Goal: Information Seeking & Learning: Learn about a topic

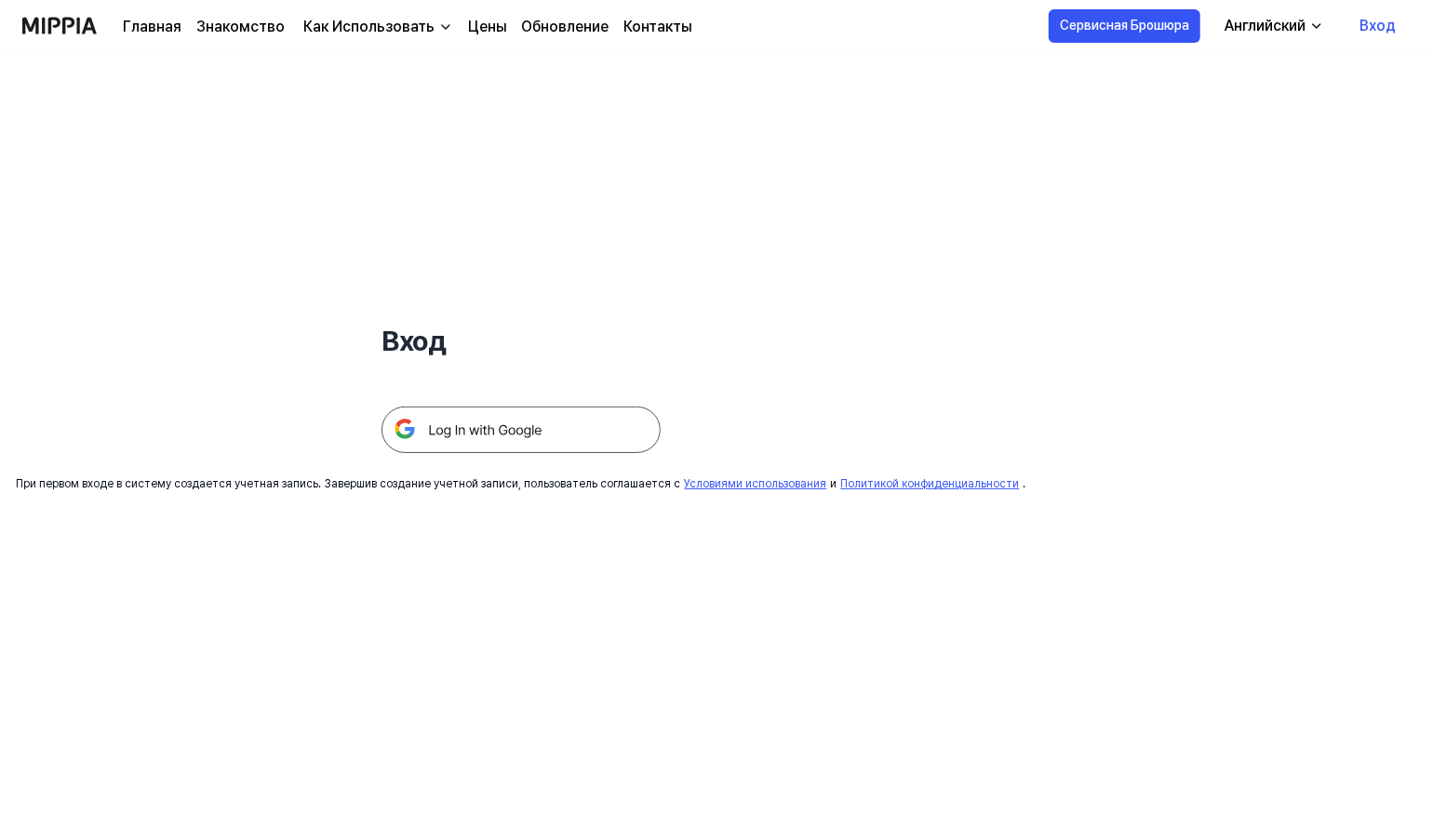
click at [558, 414] on img at bounding box center [522, 429] width 280 height 47
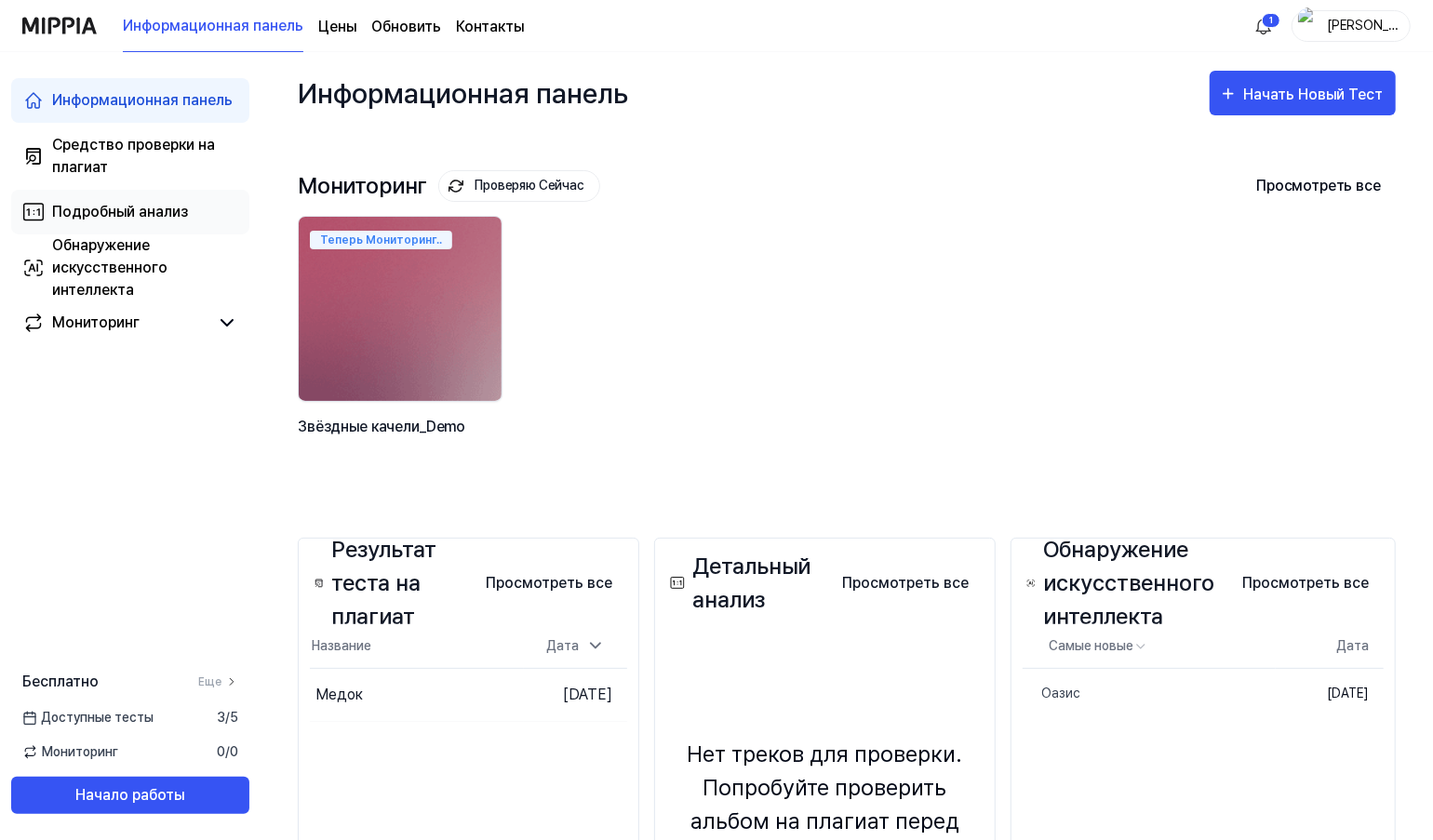
click at [120, 211] on div "Подробный анализ" at bounding box center [120, 212] width 136 height 23
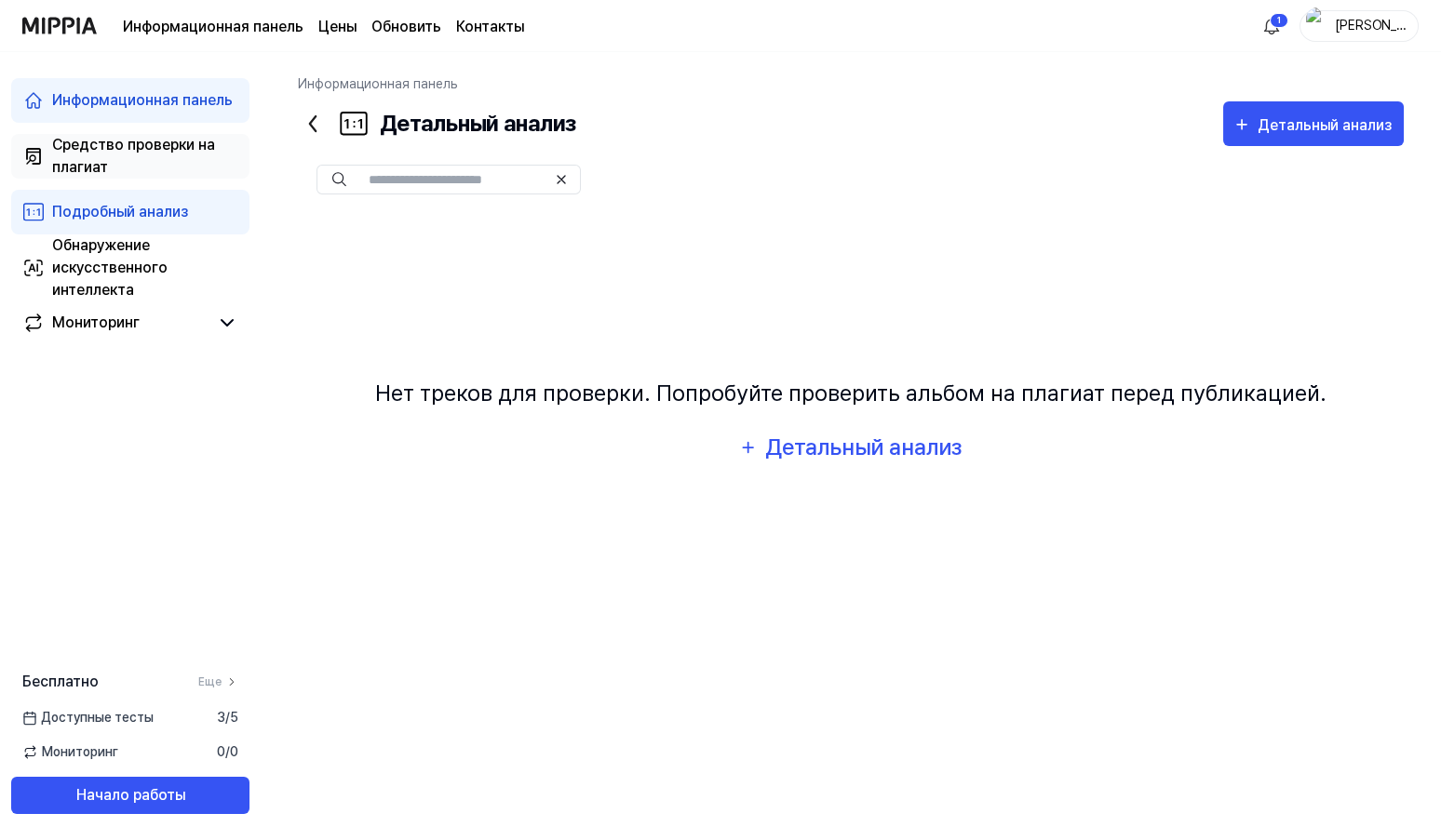
click at [106, 139] on div "Средство проверки на плагиат" at bounding box center [146, 156] width 186 height 45
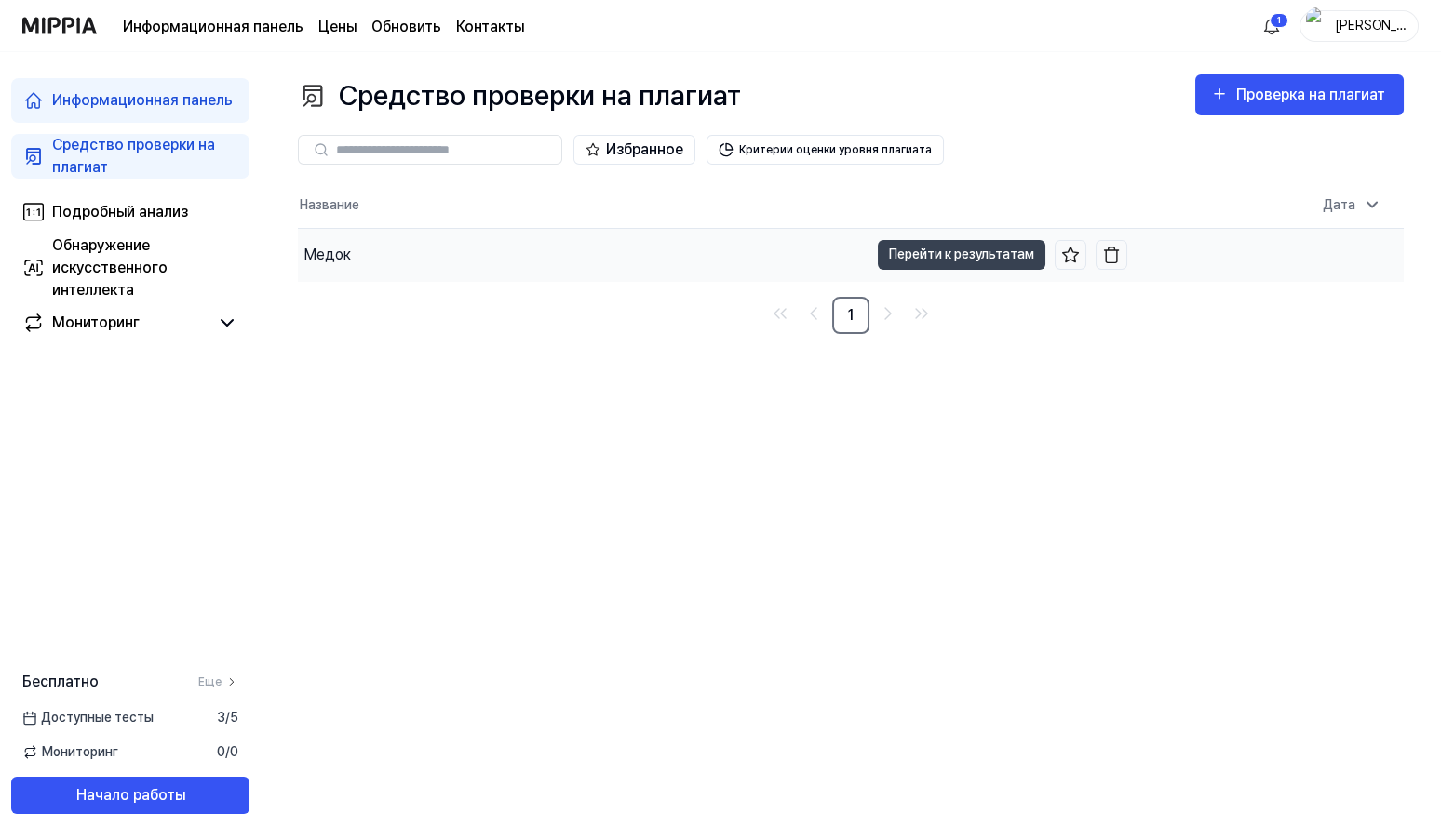
click at [322, 255] on div "Медок" at bounding box center [327, 255] width 48 height 23
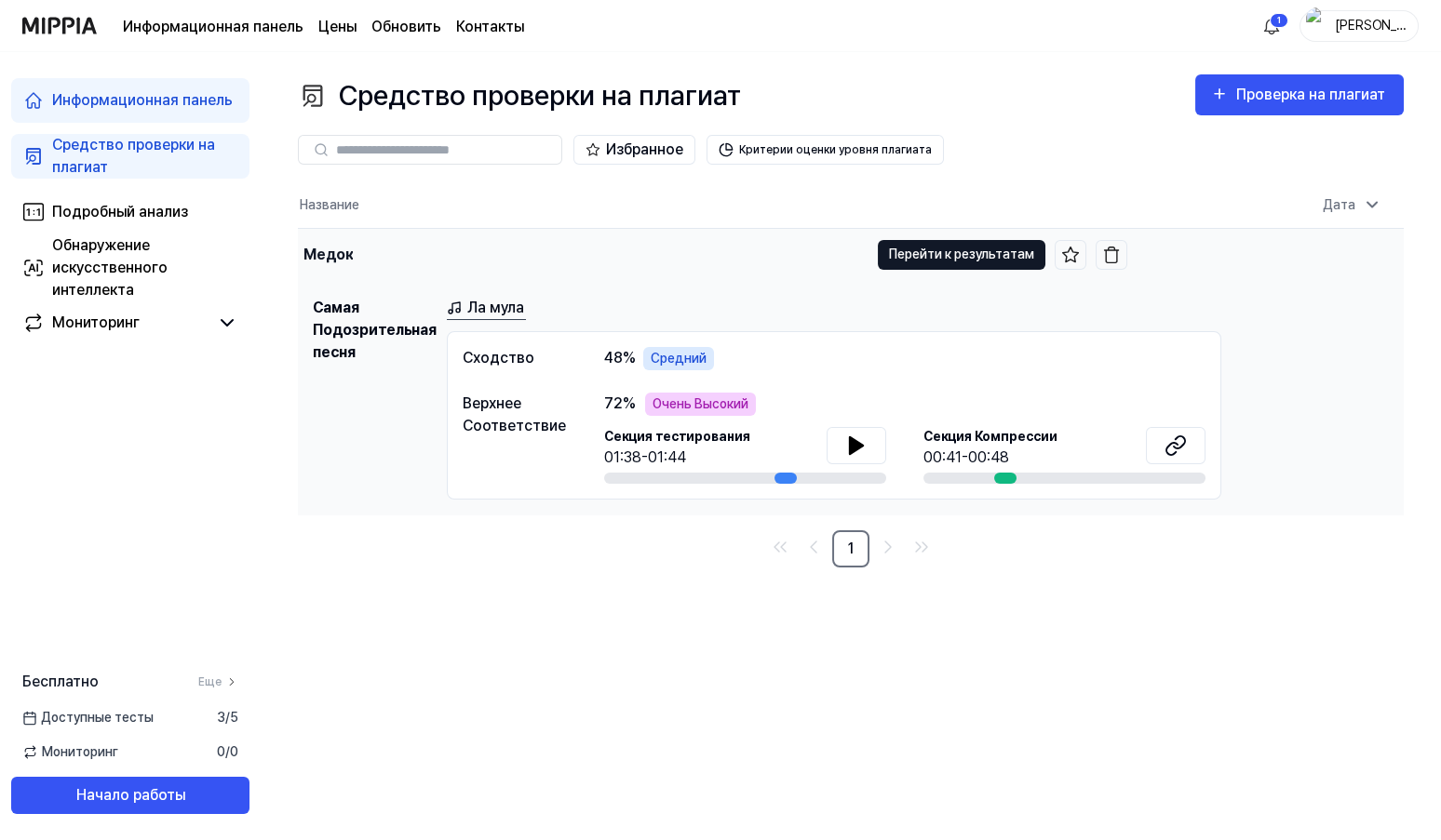
click at [987, 258] on button "Перейти к результатам" at bounding box center [961, 255] width 168 height 30
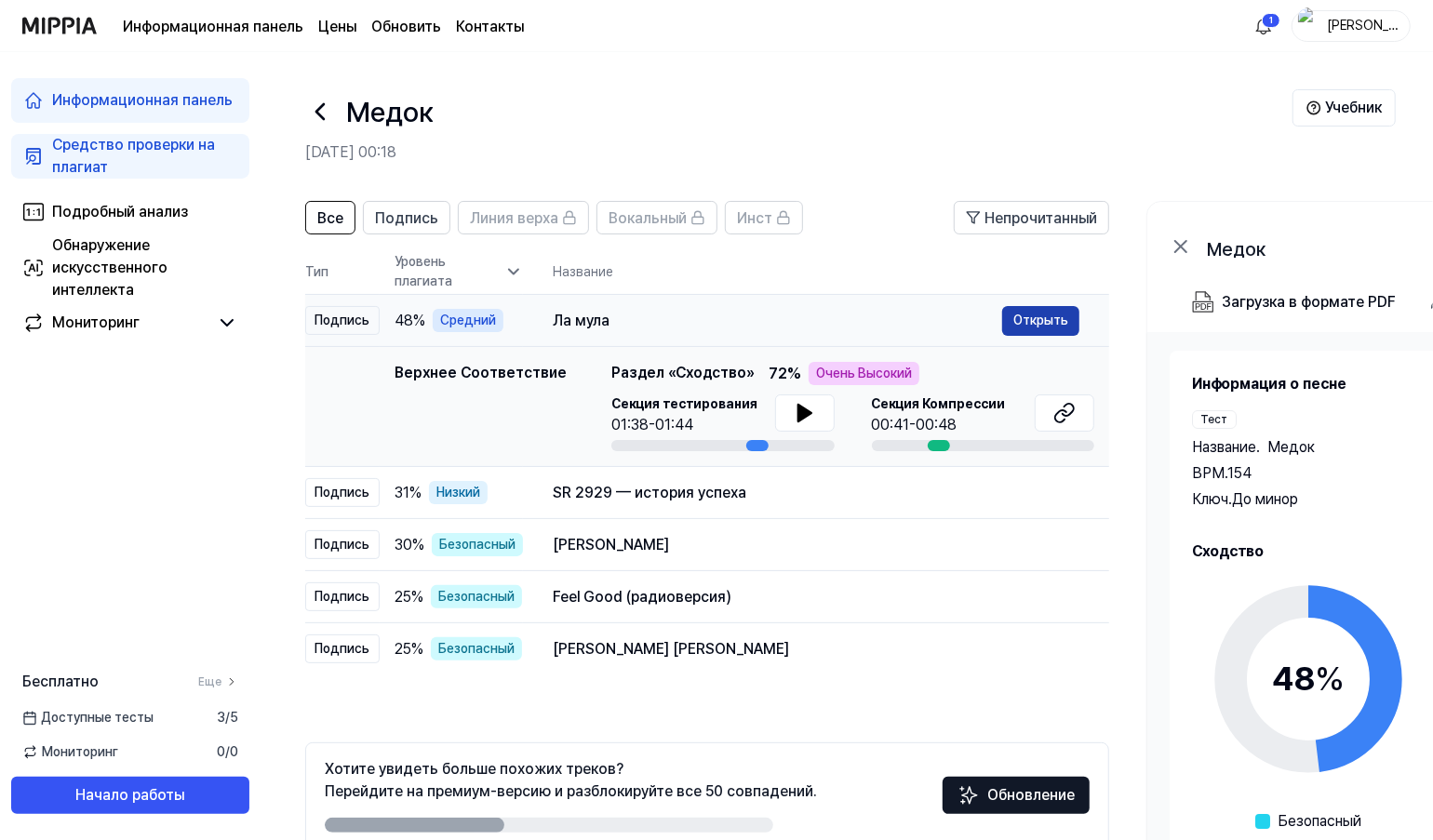
click at [1029, 322] on button "Открыть" at bounding box center [1041, 321] width 77 height 30
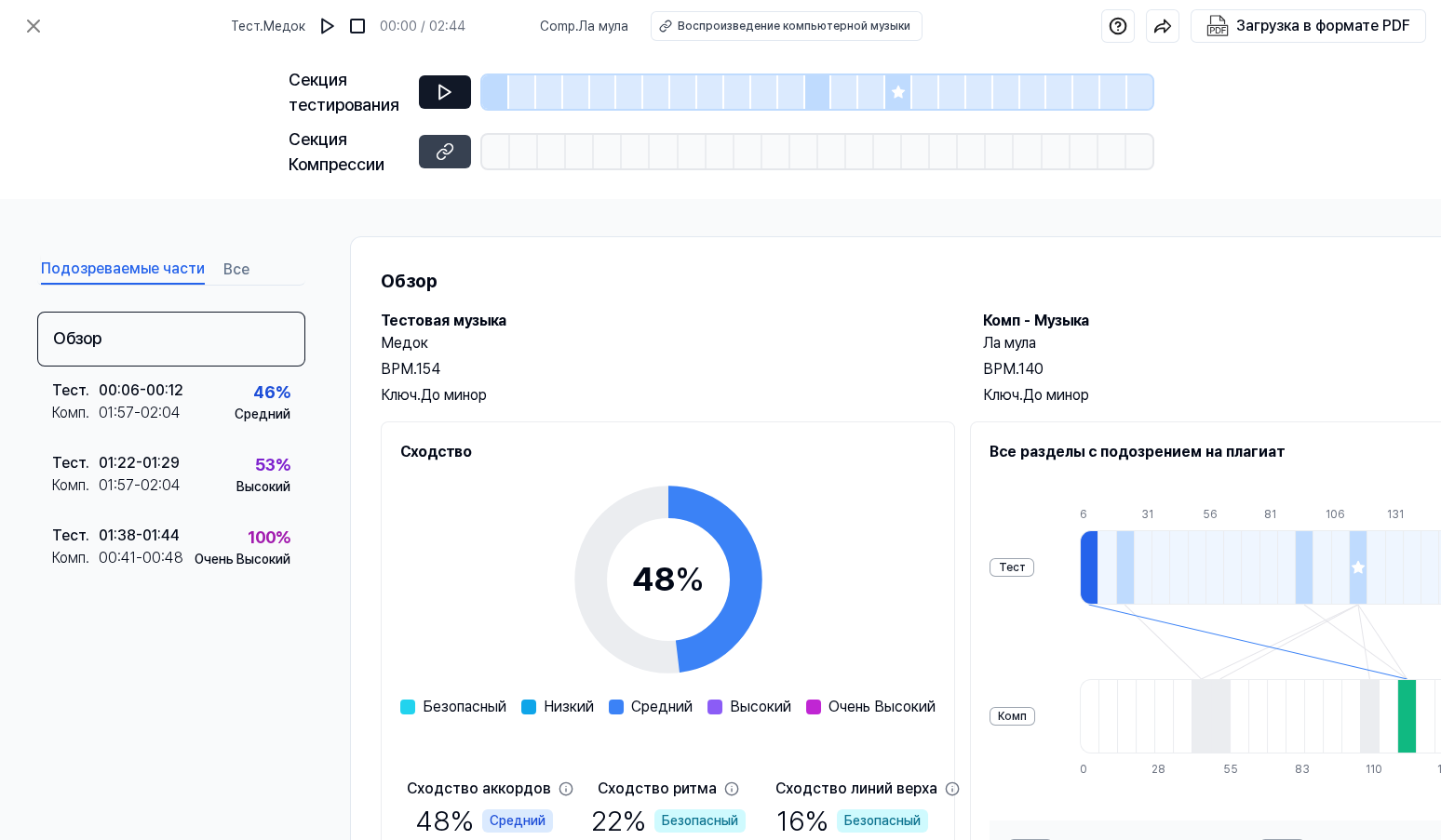
click at [447, 88] on icon at bounding box center [444, 92] width 19 height 19
click at [897, 92] on icon at bounding box center [898, 91] width 12 height 12
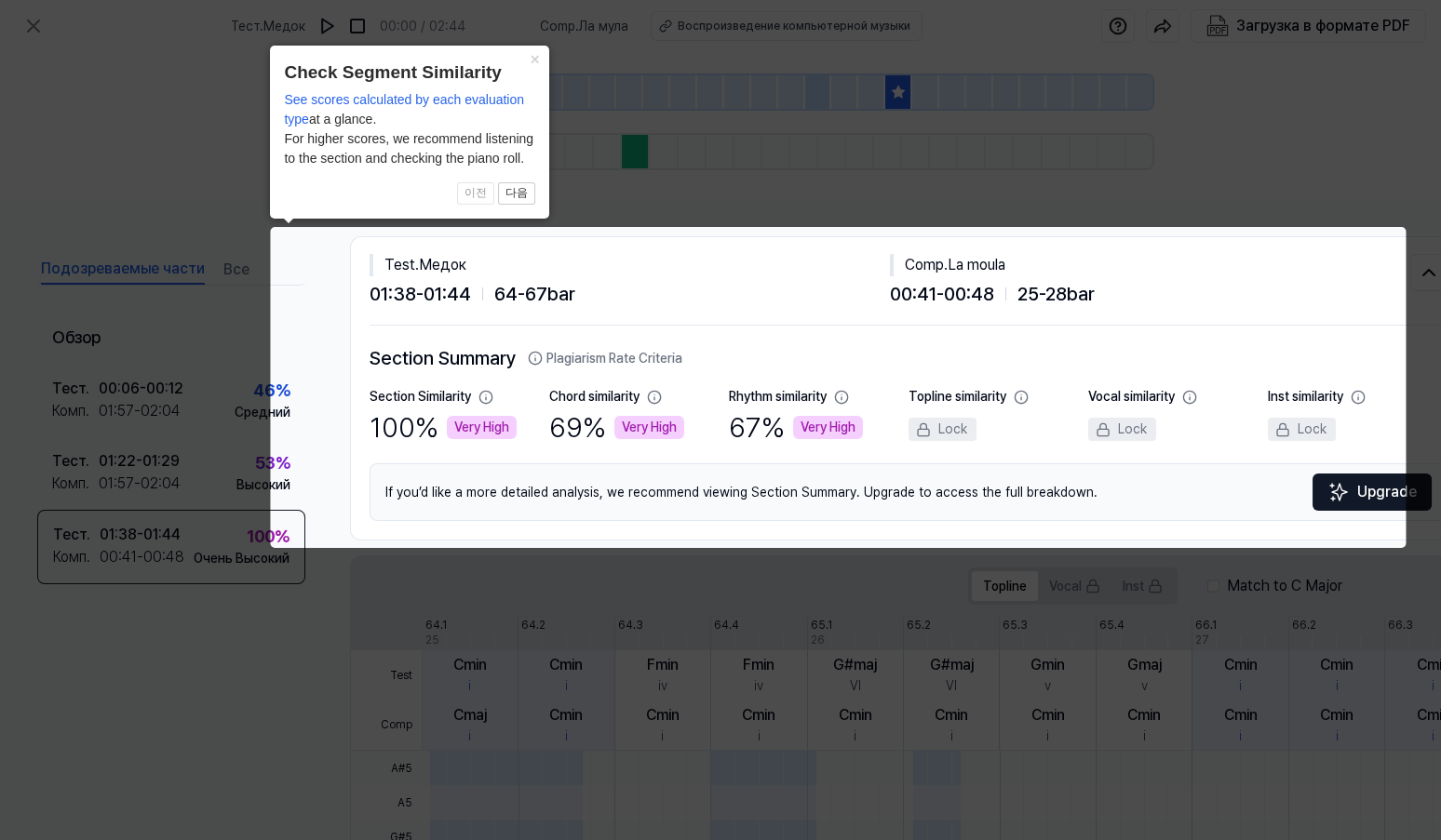
scroll to position [0, 69]
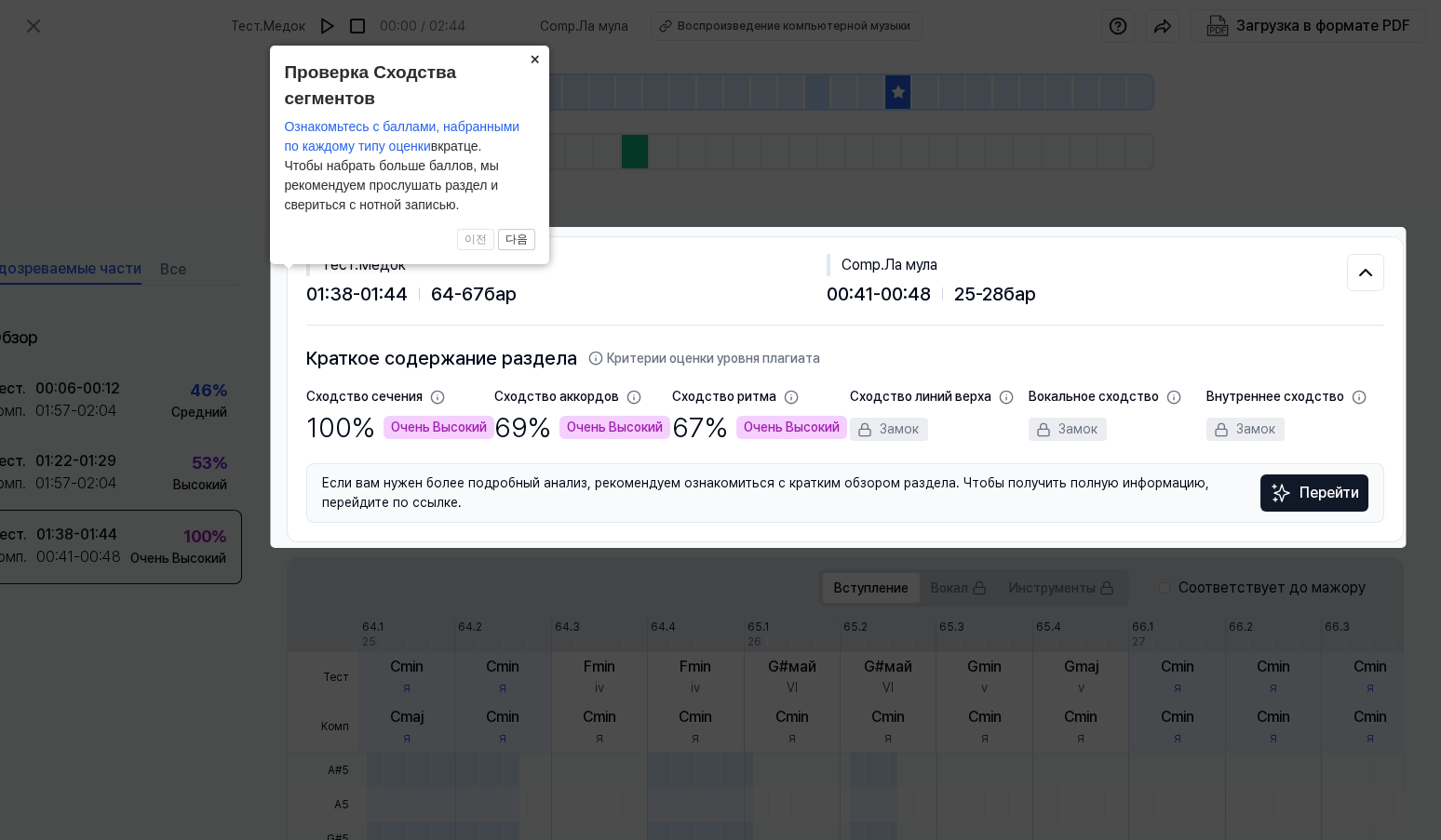
click at [540, 51] on button "×" at bounding box center [535, 59] width 30 height 26
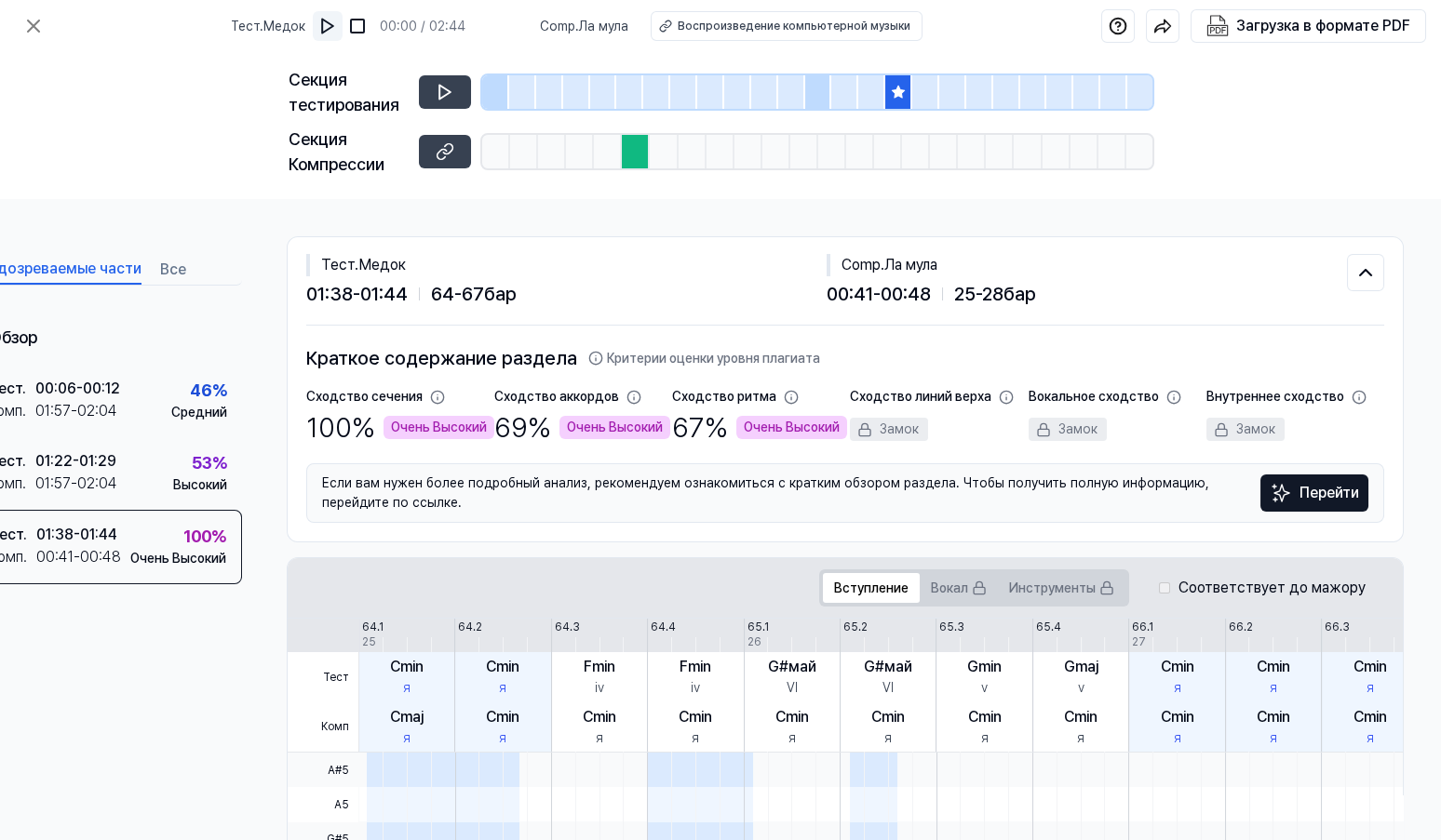
click at [329, 29] on img at bounding box center [327, 26] width 19 height 19
click at [338, 30] on img at bounding box center [328, 26] width 19 height 19
click at [739, 30] on div "Воспроизведение компьютерной музыки" at bounding box center [792, 26] width 233 height 17
click at [900, 79] on div at bounding box center [899, 92] width 27 height 34
click at [850, 80] on div at bounding box center [844, 92] width 27 height 34
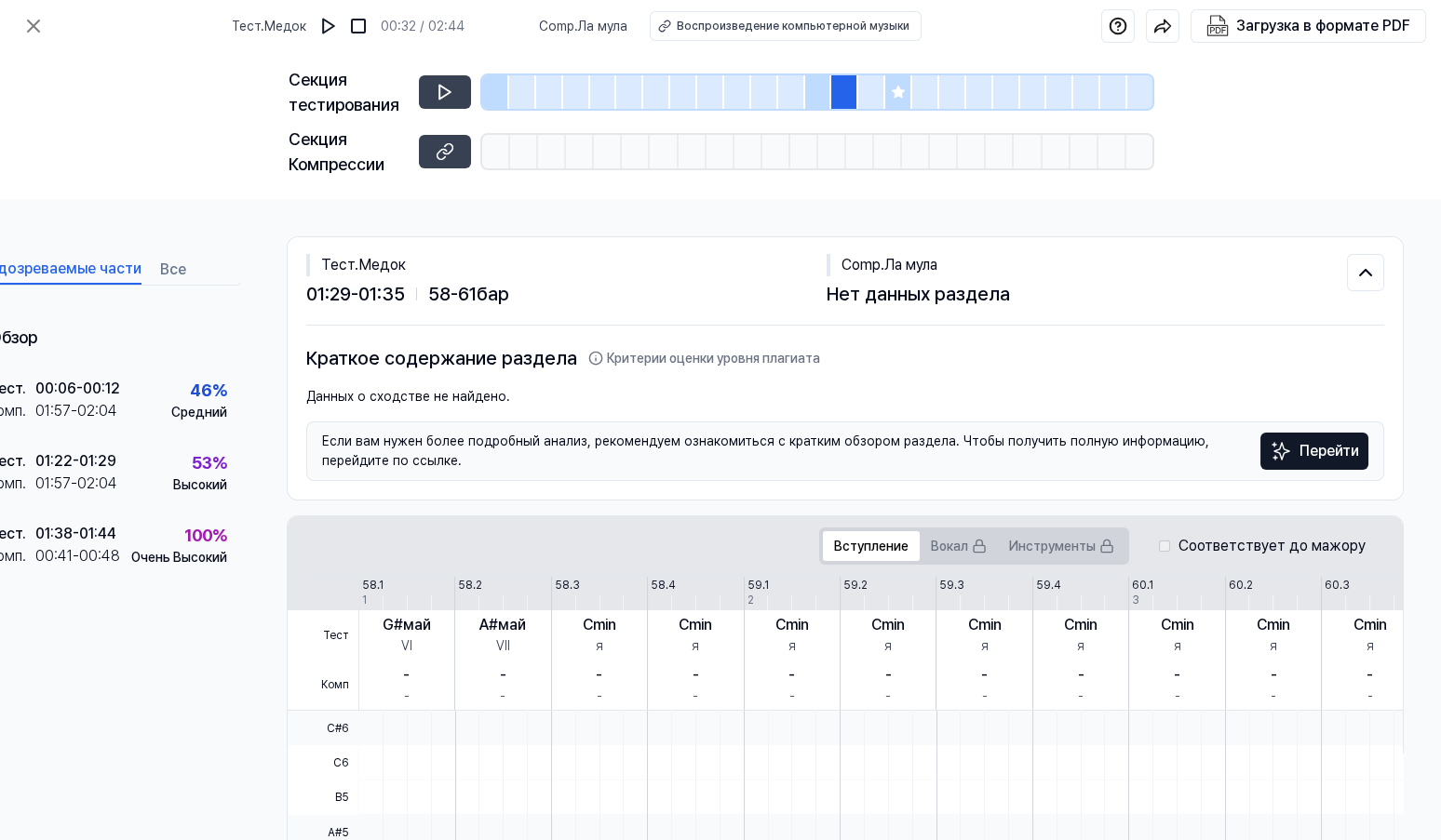
click at [812, 89] on div at bounding box center [818, 92] width 27 height 34
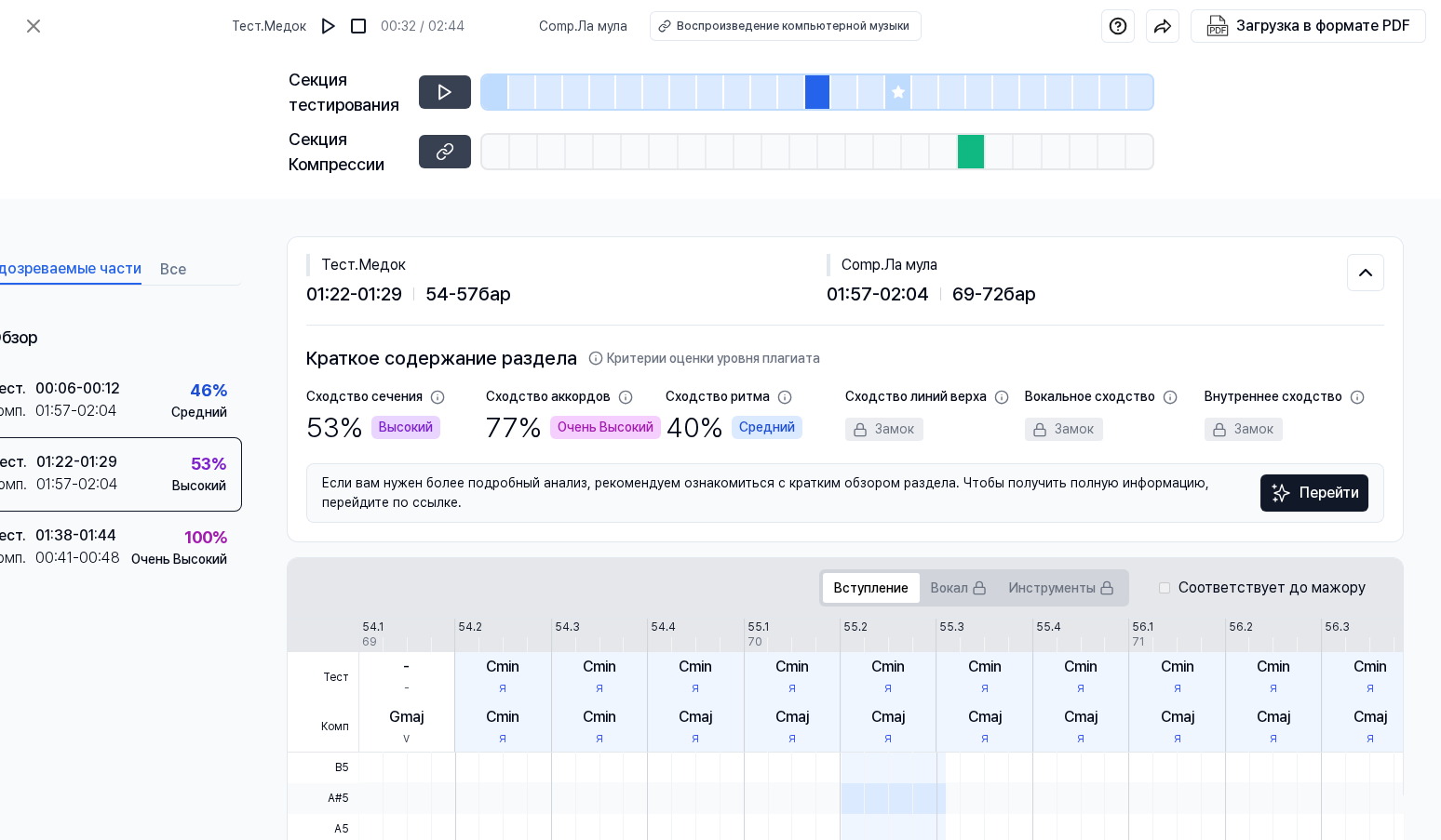
click at [889, 87] on div at bounding box center [899, 92] width 27 height 34
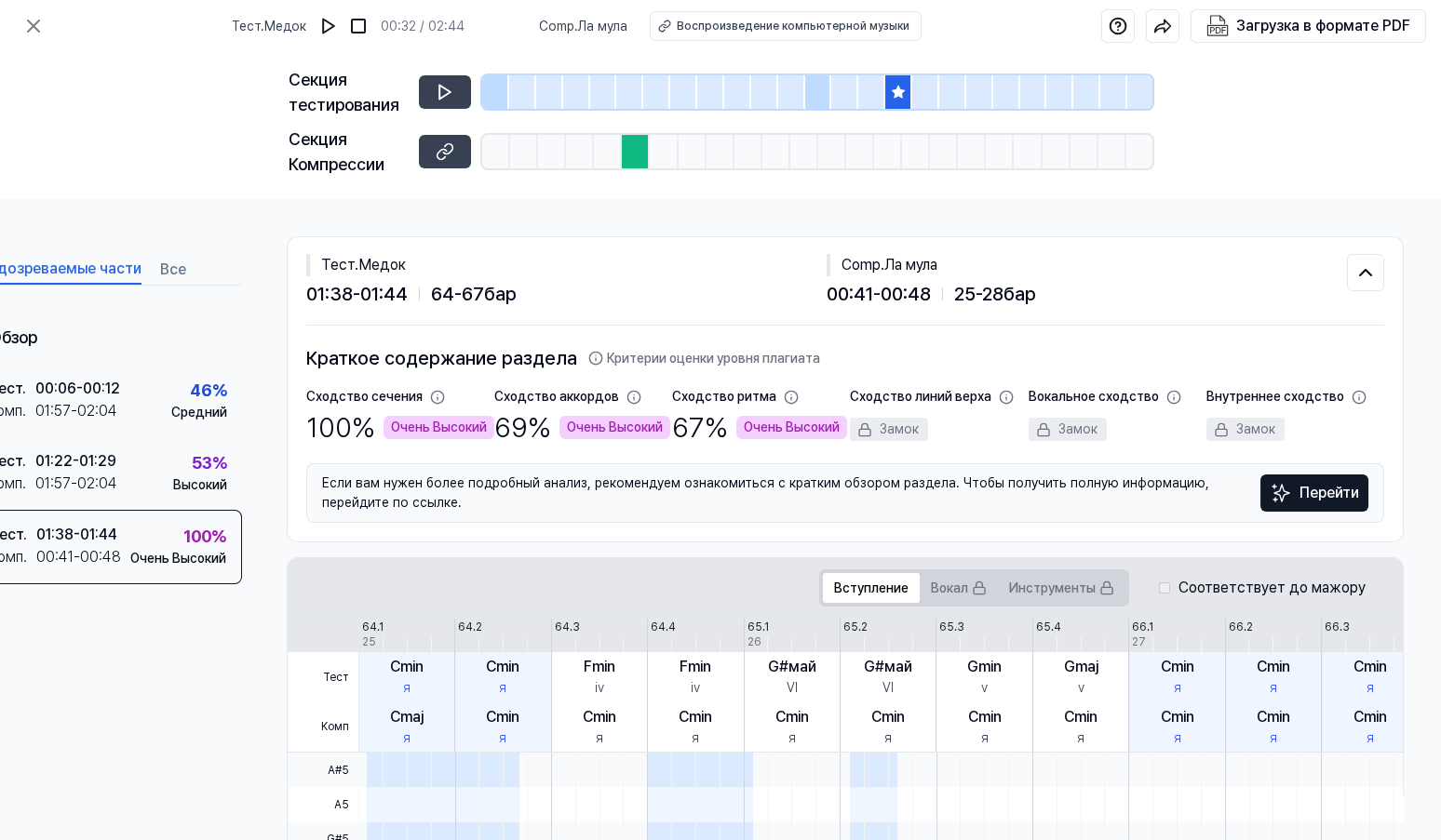
click at [639, 159] on div at bounding box center [636, 152] width 28 height 34
click at [322, 157] on div "Секция Компрессии" at bounding box center [348, 152] width 119 height 51
click at [449, 156] on icon at bounding box center [444, 152] width 19 height 19
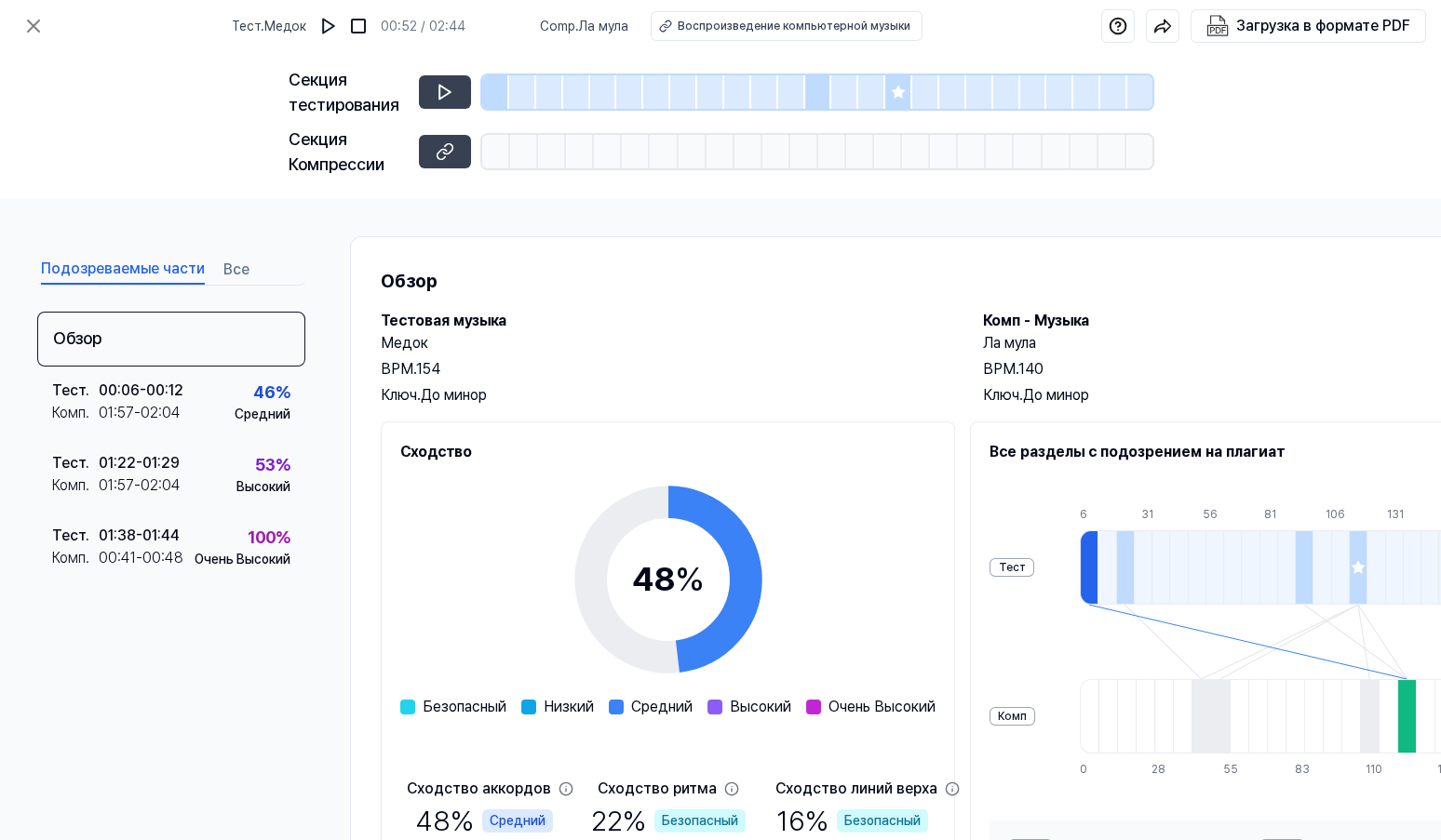
click at [900, 79] on div at bounding box center [899, 92] width 27 height 34
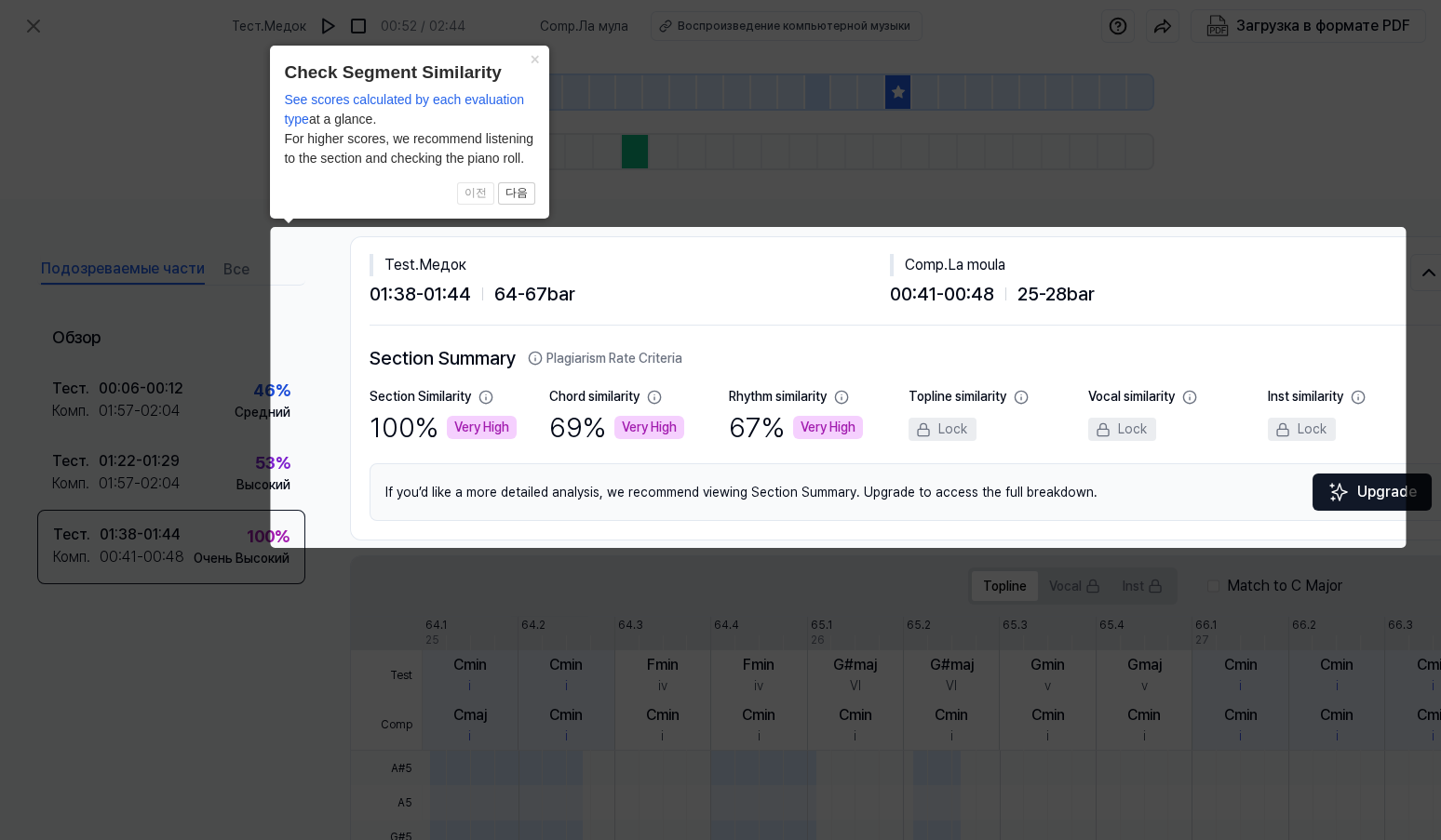
scroll to position [0, 69]
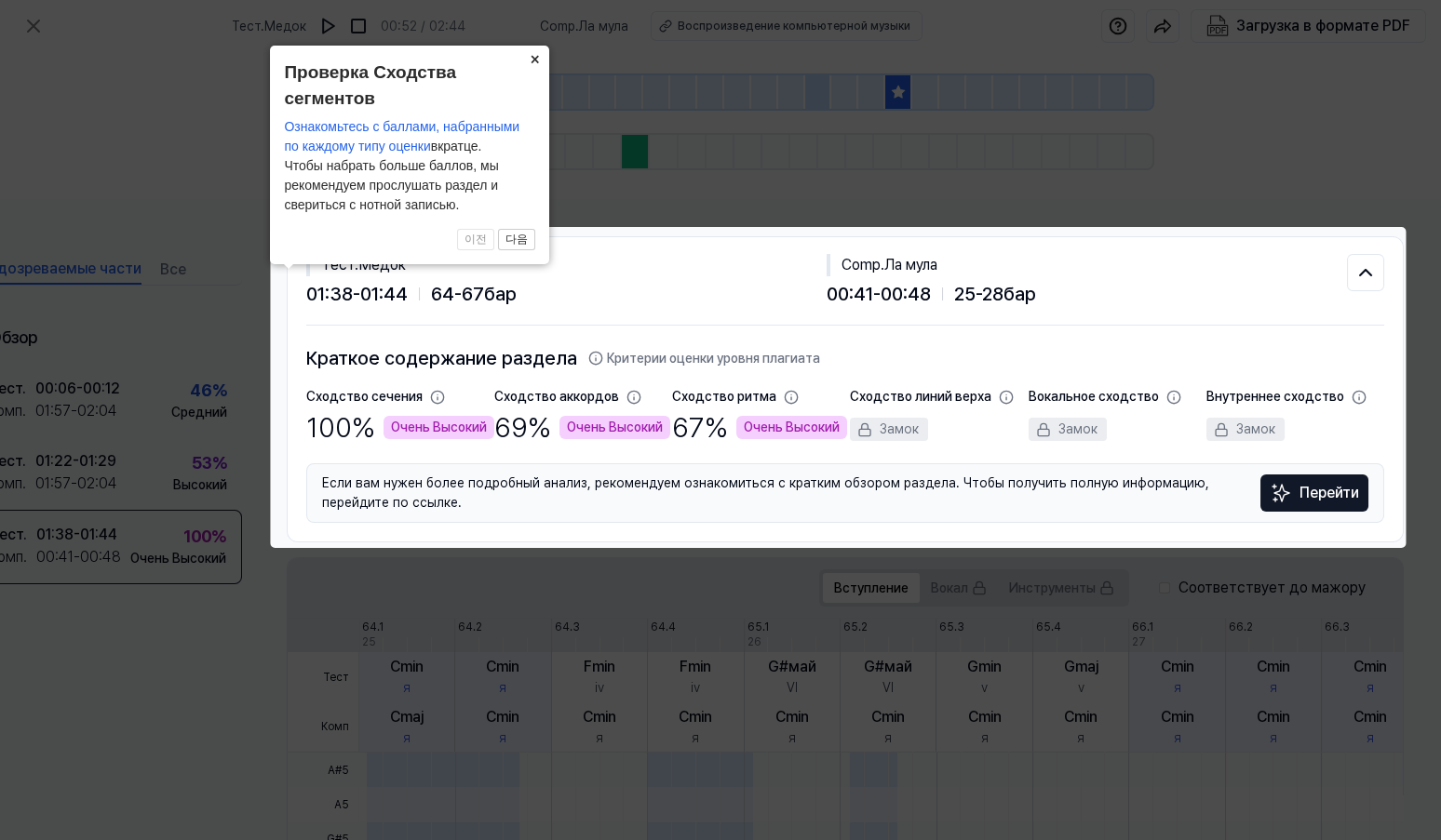
click at [532, 55] on button "×" at bounding box center [535, 59] width 30 height 26
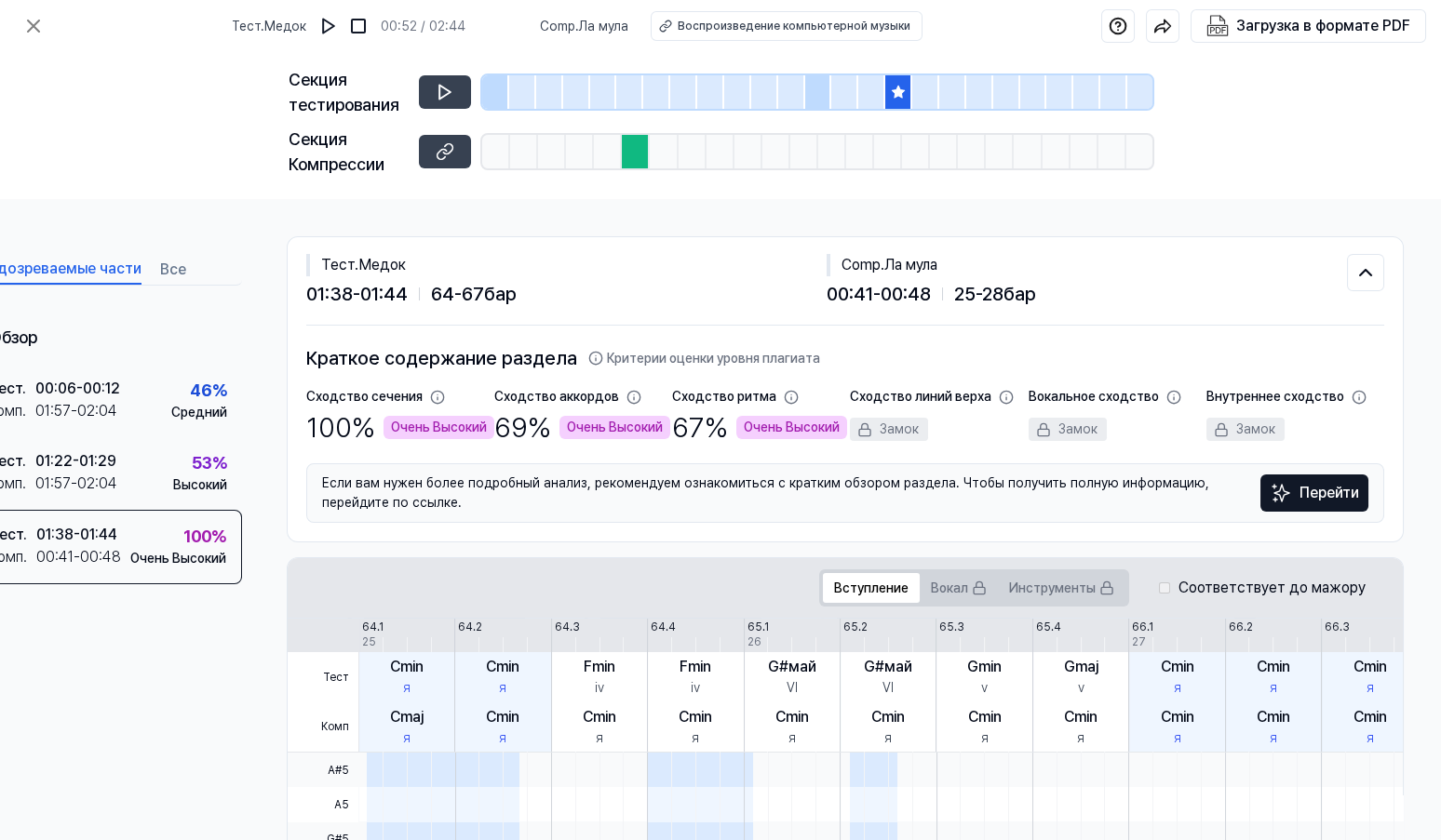
click at [641, 152] on div at bounding box center [636, 152] width 28 height 34
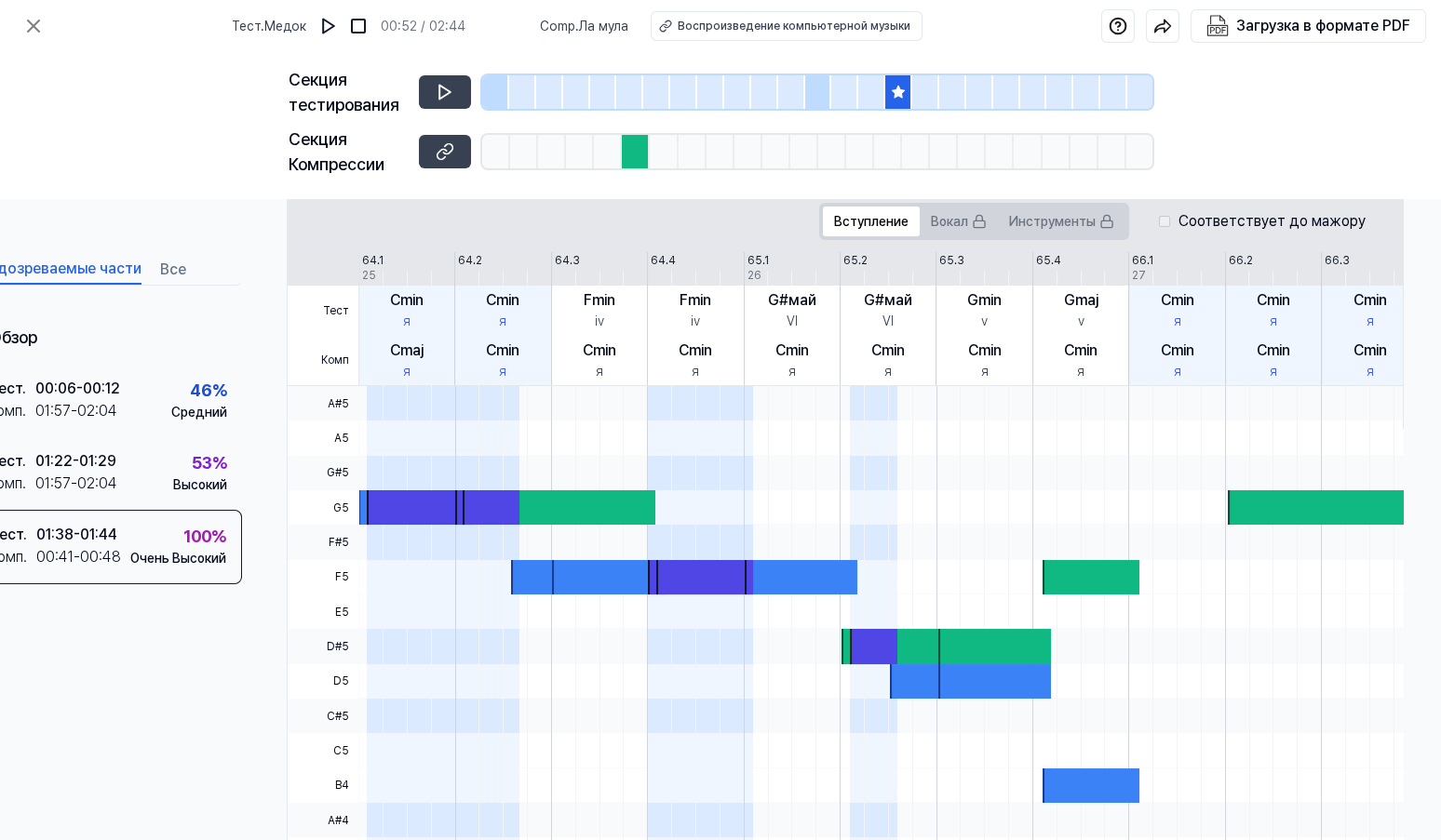
scroll to position [372, 69]
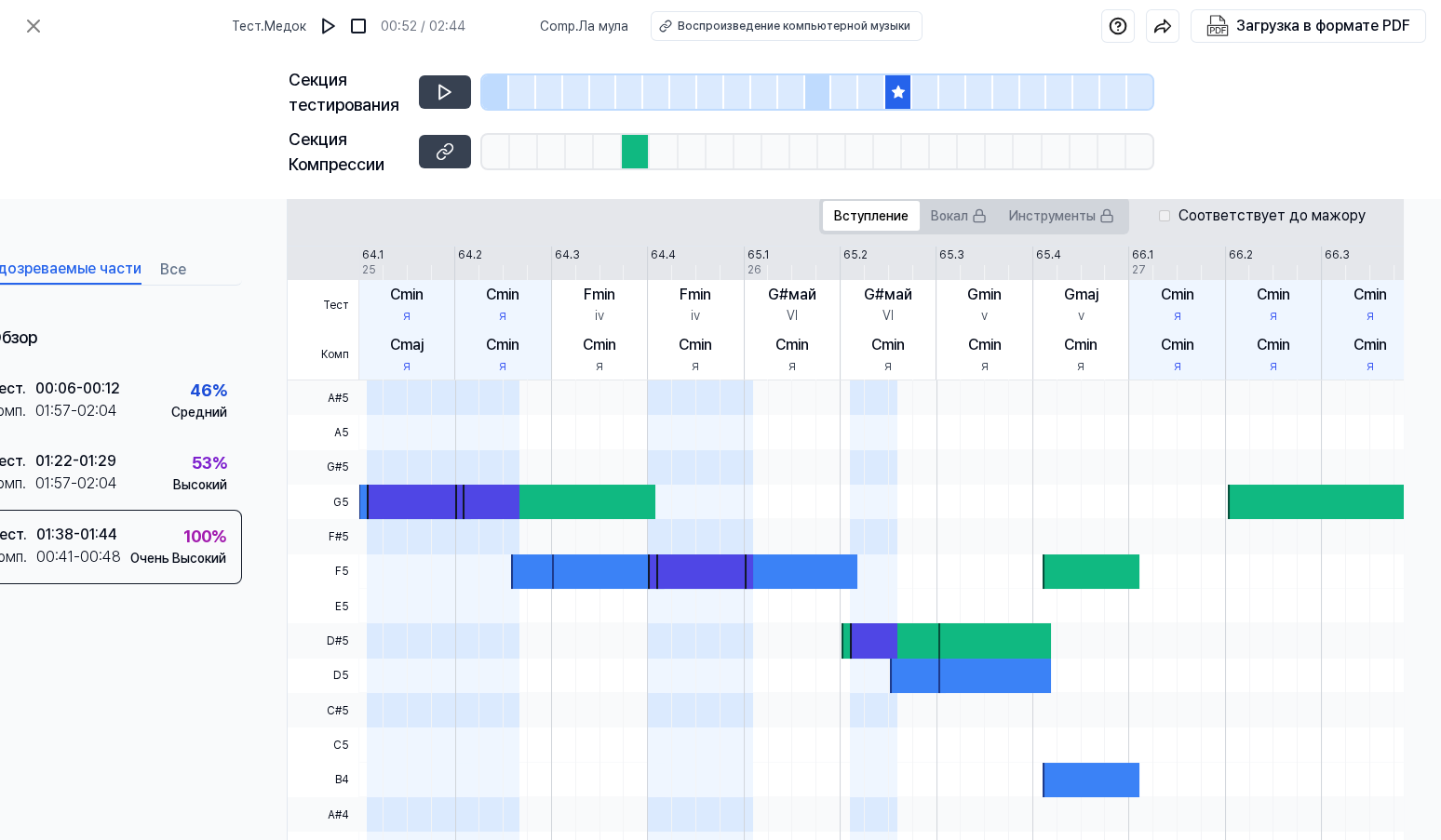
click at [1204, 211] on label "Соответствует до мажору" at bounding box center [1270, 215] width 187 height 23
